Goal: Find specific page/section: Find specific page/section

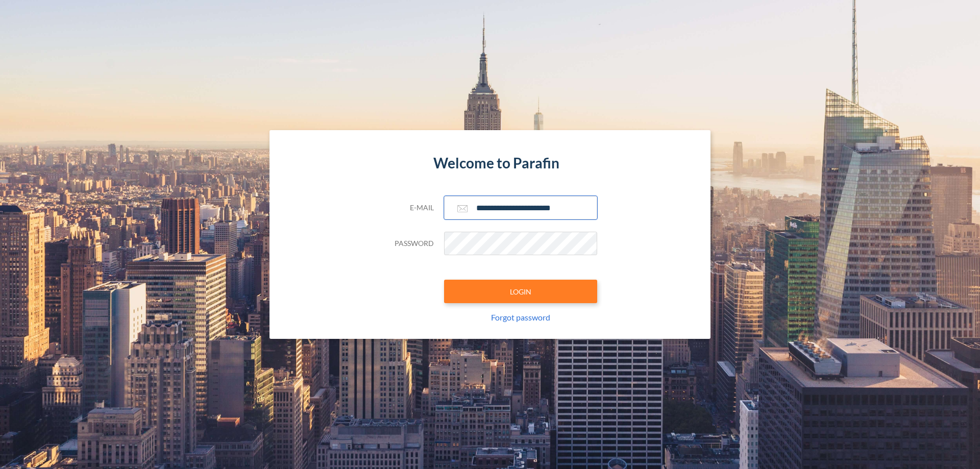
type input "**********"
click at [521, 291] on button "LOGIN" at bounding box center [520, 291] width 153 height 23
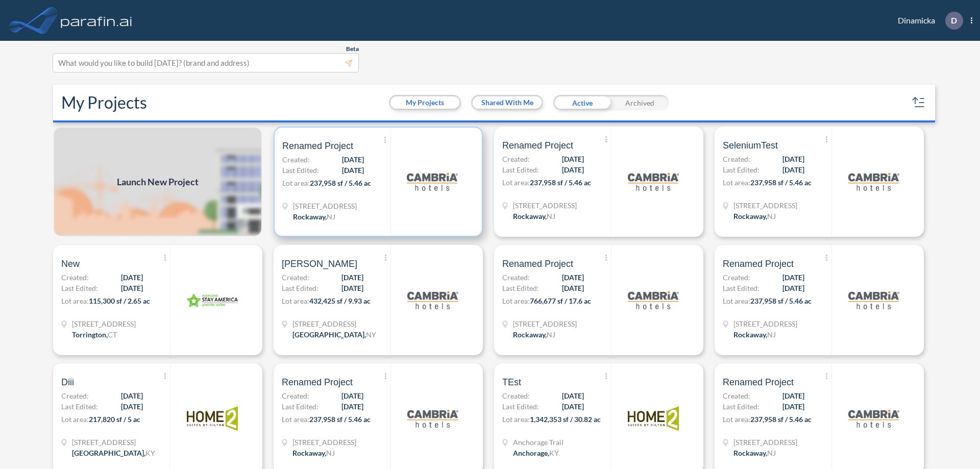
scroll to position [3, 0]
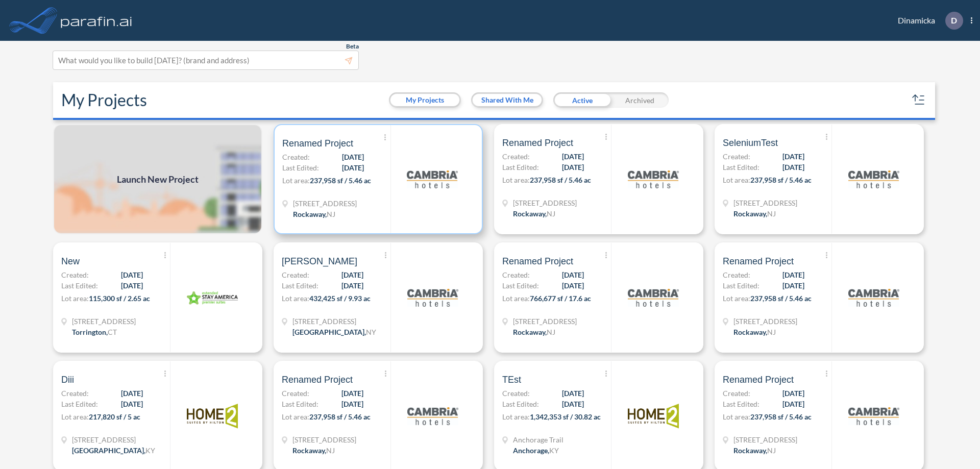
click at [376, 179] on p "Lot area: 237,958 sf / 5.46 ac" at bounding box center [336, 182] width 108 height 15
